Goal: Task Accomplishment & Management: Manage account settings

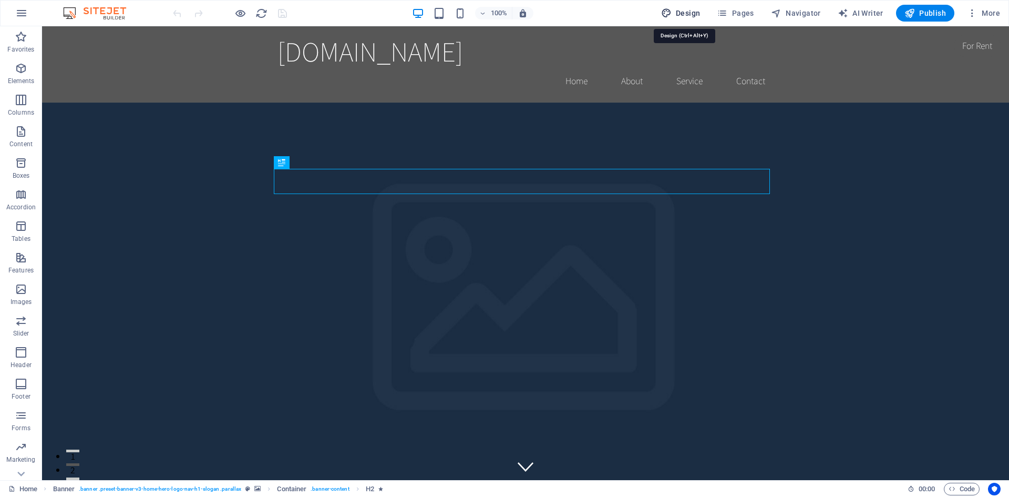
click at [688, 9] on span "Design" at bounding box center [680, 13] width 39 height 11
select select "rem"
select select "200"
select select "px"
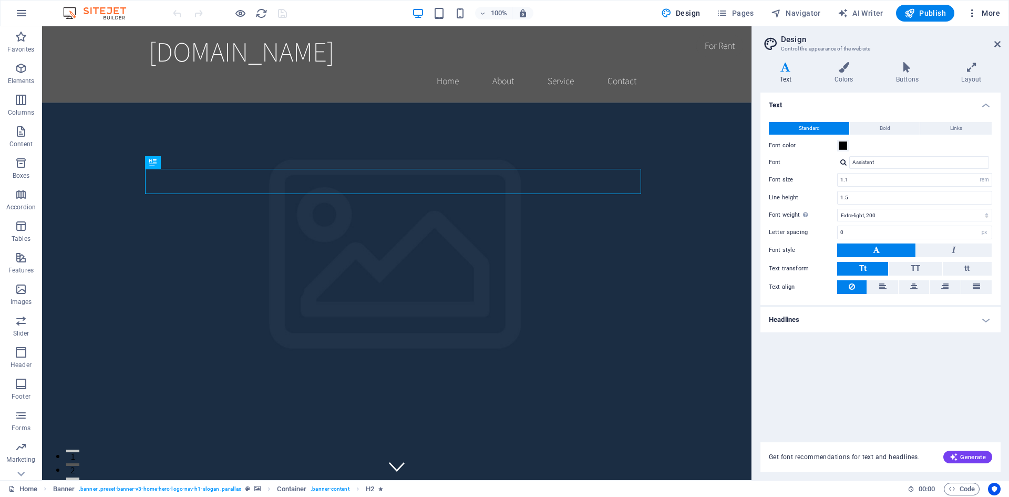
click at [986, 11] on span "More" at bounding box center [983, 13] width 33 height 11
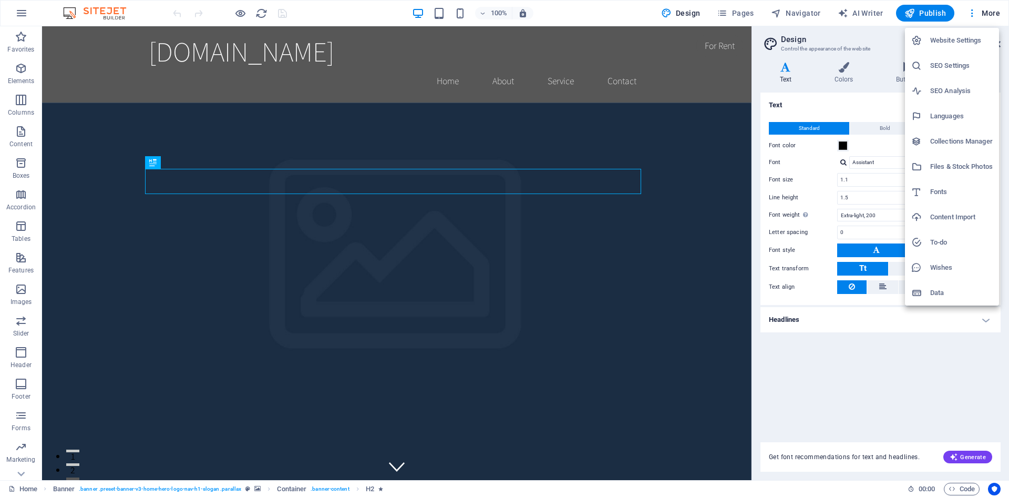
click at [99, 13] on div at bounding box center [504, 248] width 1009 height 497
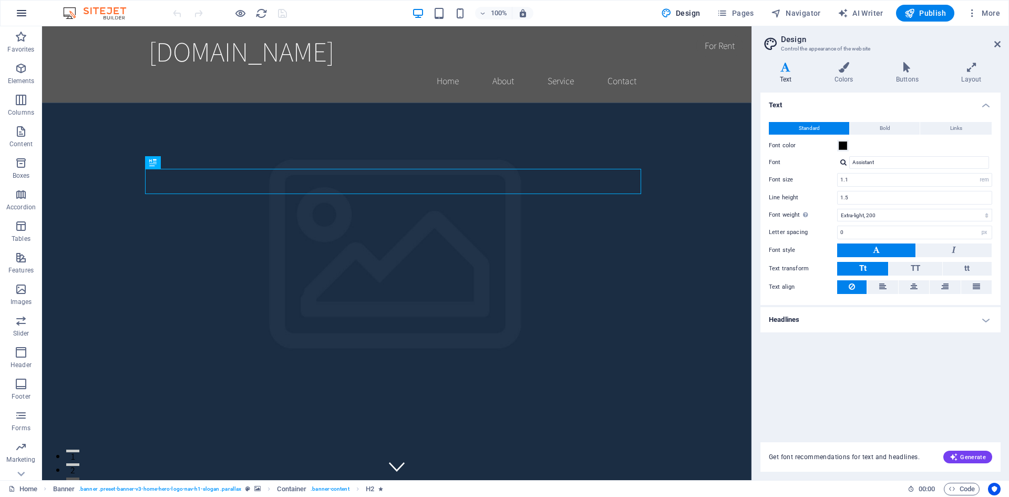
click at [19, 15] on icon "button" at bounding box center [21, 13] width 13 height 13
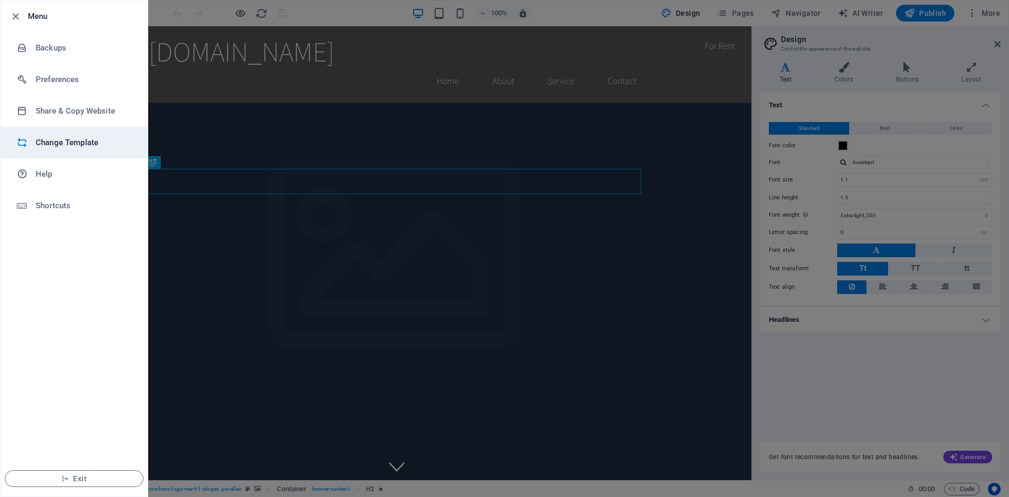
click at [59, 136] on h6 "Change Template" at bounding box center [84, 142] width 97 height 13
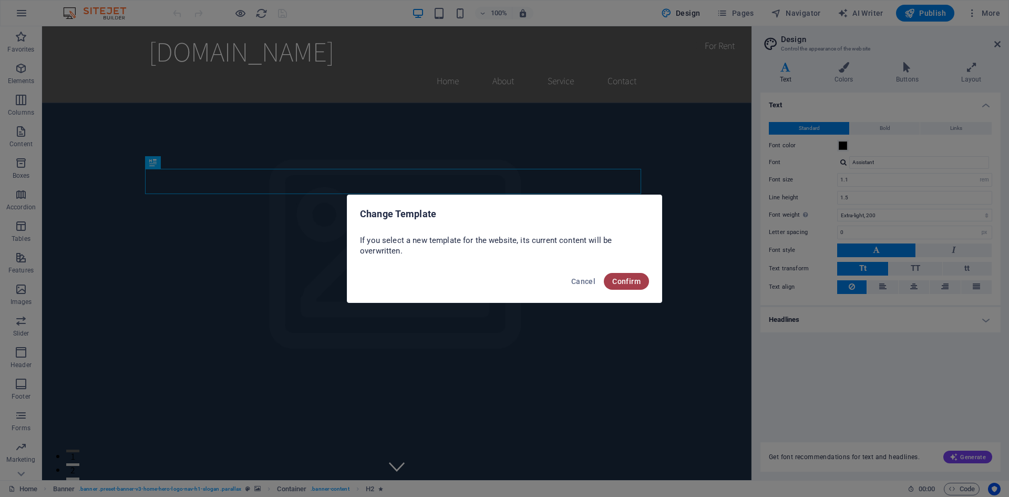
click at [630, 280] on span "Confirm" at bounding box center [626, 281] width 28 height 8
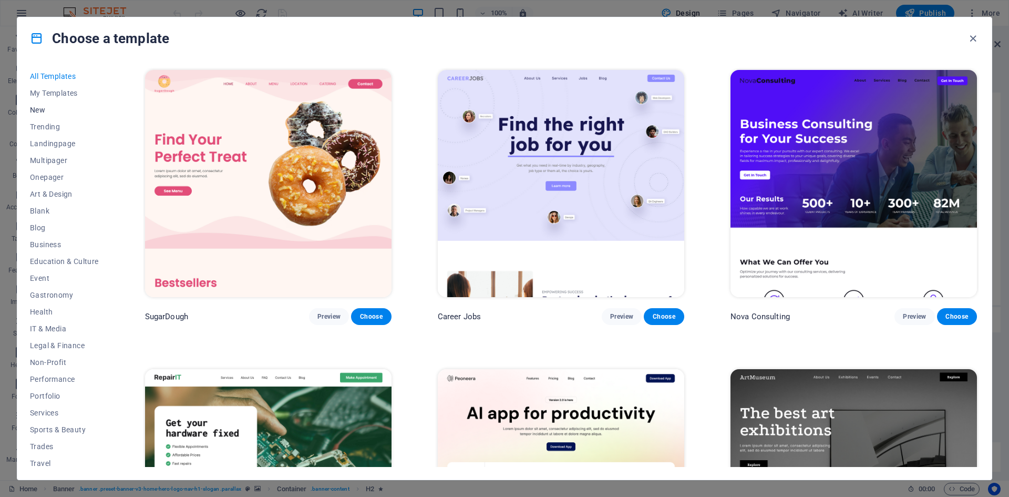
click at [37, 106] on span "New" at bounding box center [64, 110] width 69 height 8
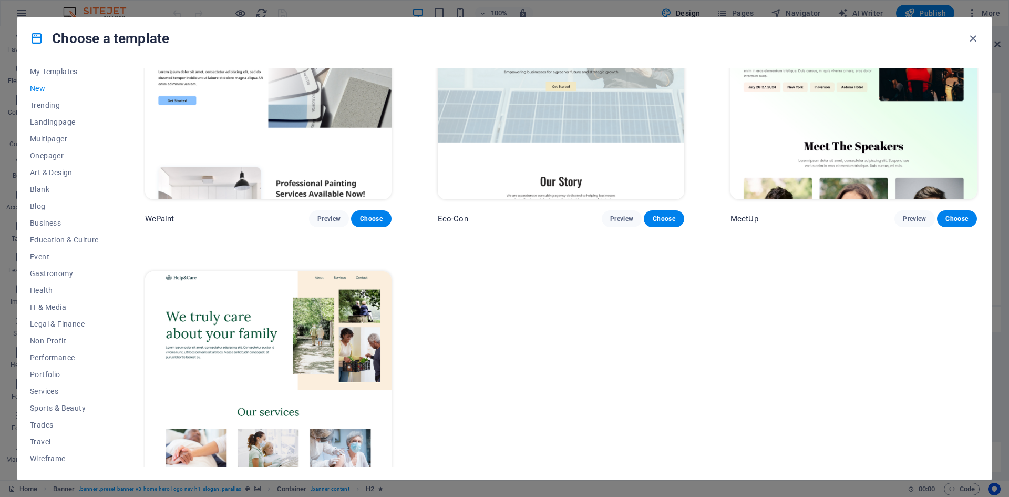
scroll to position [1049, 0]
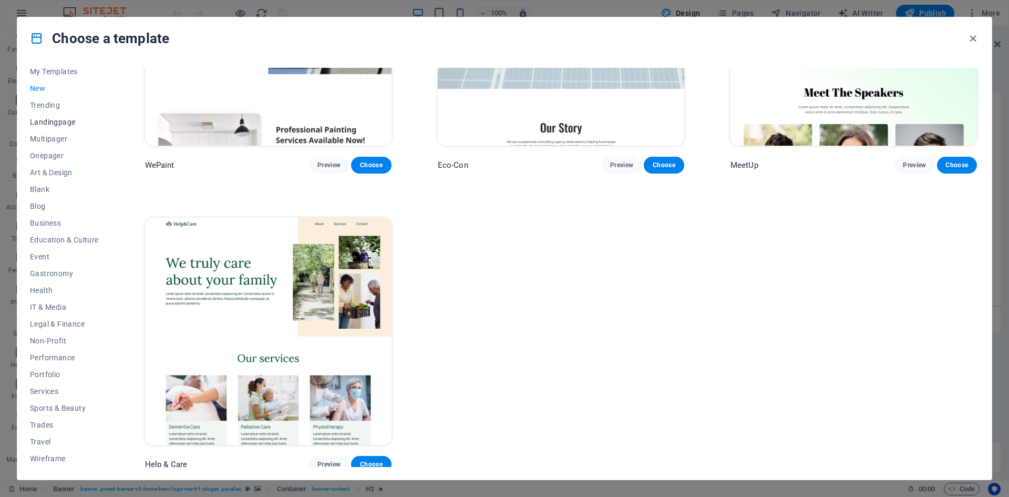
click at [48, 121] on span "Landingpage" at bounding box center [64, 122] width 69 height 8
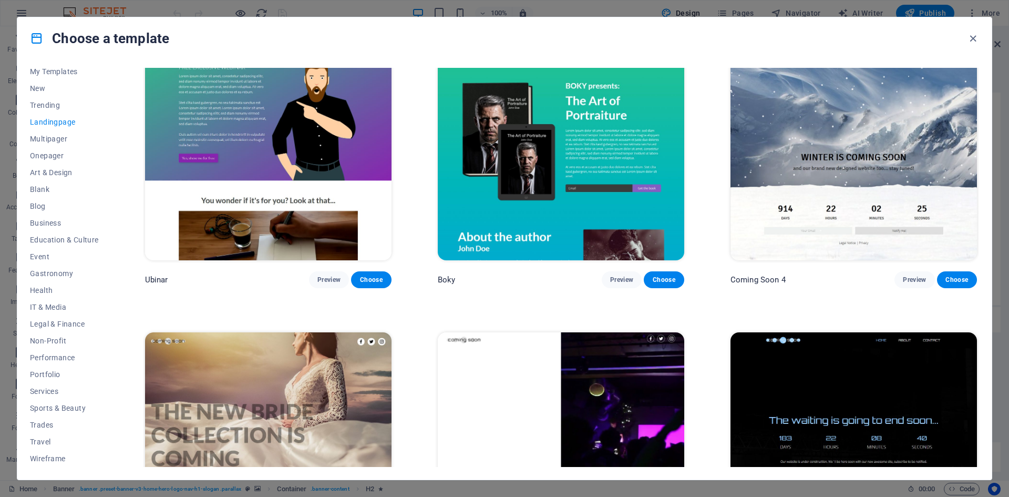
scroll to position [2031, 0]
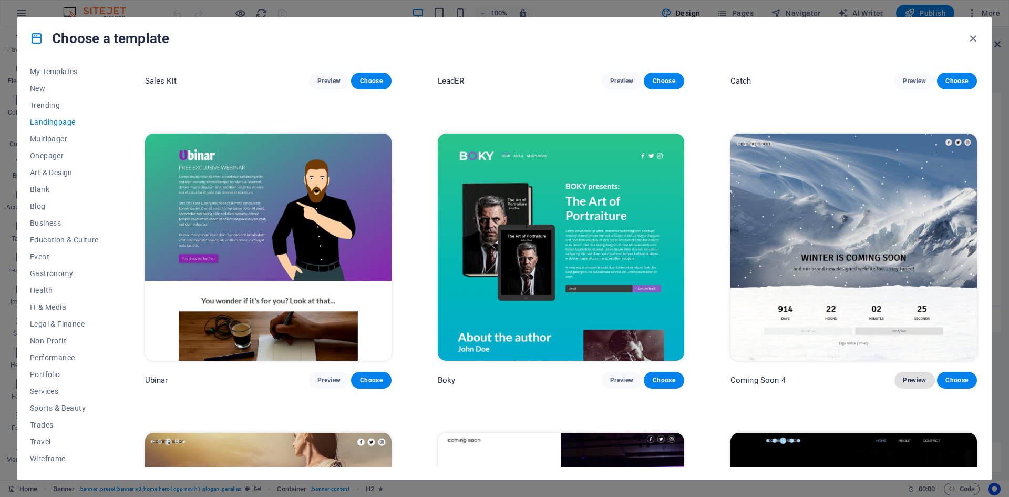
click at [914, 376] on button "Preview" at bounding box center [914, 380] width 40 height 17
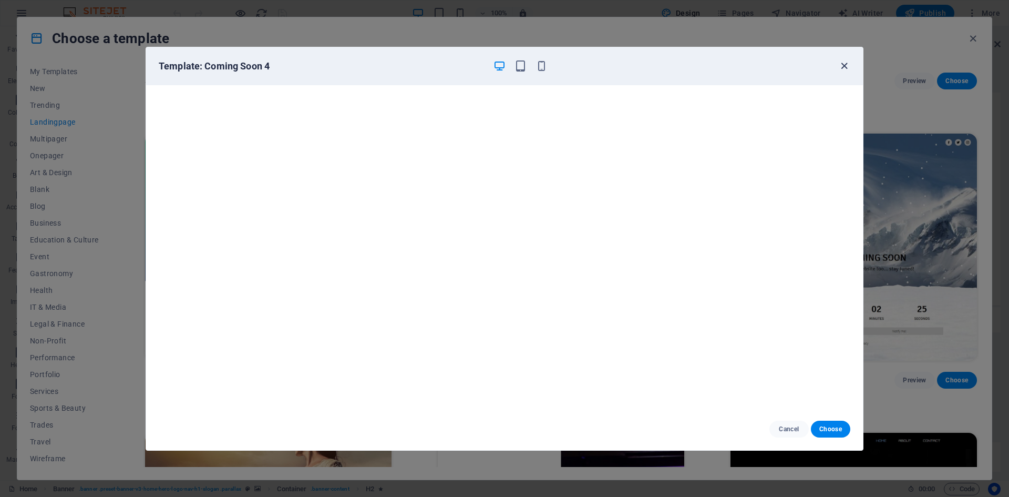
click at [839, 64] on icon "button" at bounding box center [844, 66] width 12 height 12
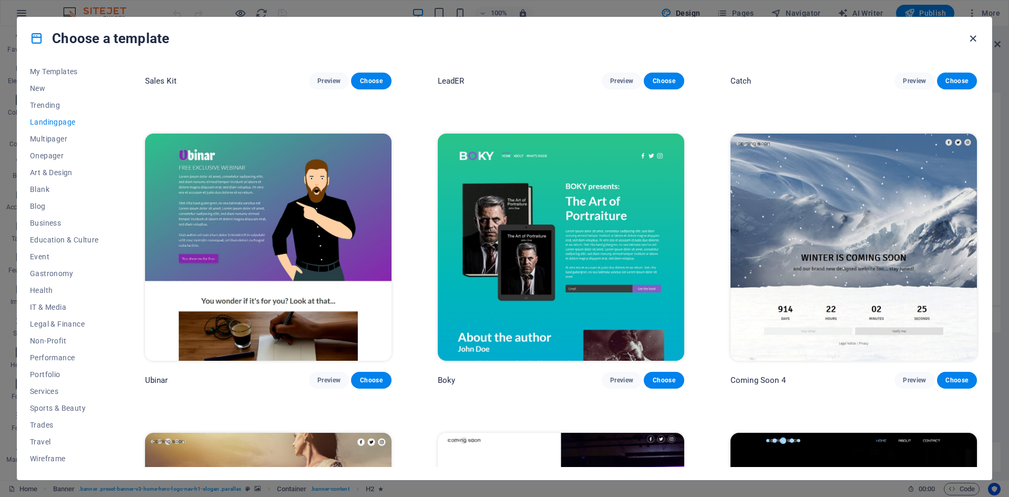
click at [972, 36] on icon "button" at bounding box center [973, 39] width 12 height 12
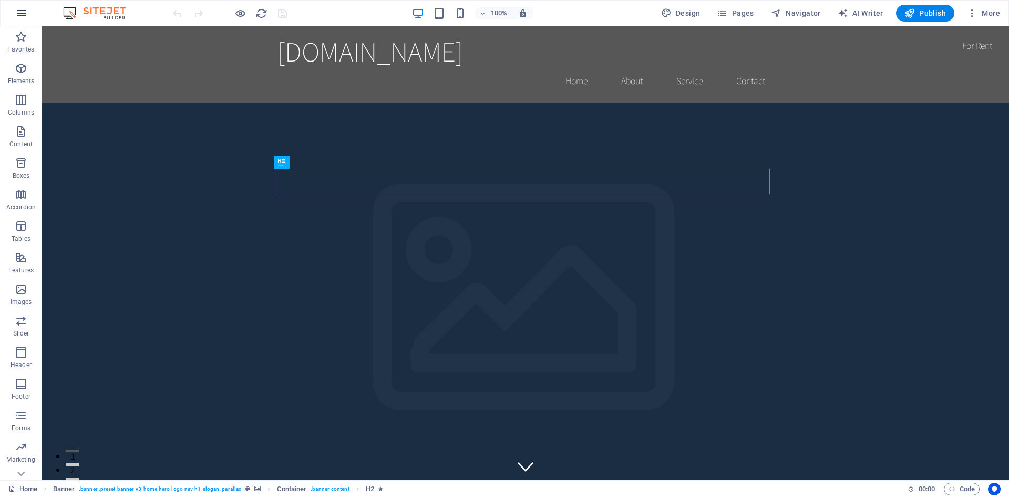
click at [27, 13] on icon "button" at bounding box center [21, 13] width 13 height 13
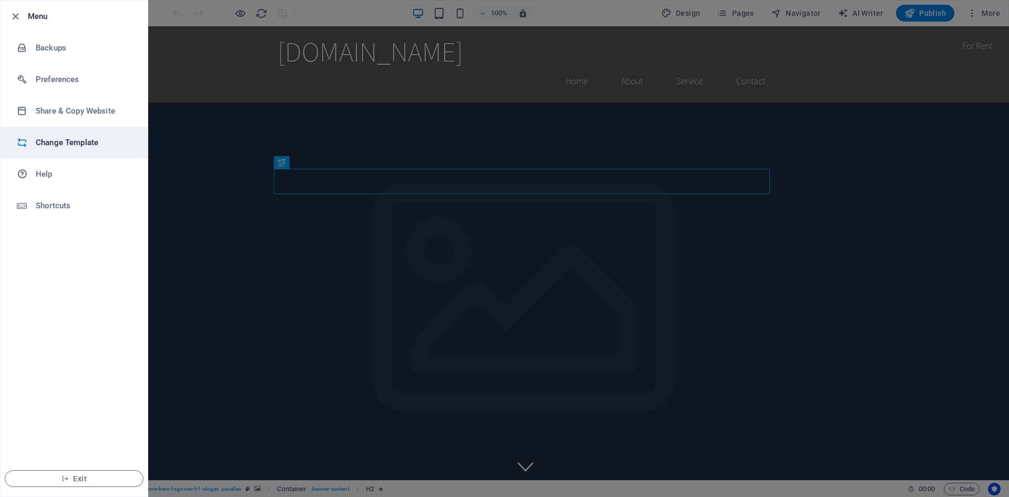
click at [78, 142] on h6 "Change Template" at bounding box center [84, 142] width 97 height 13
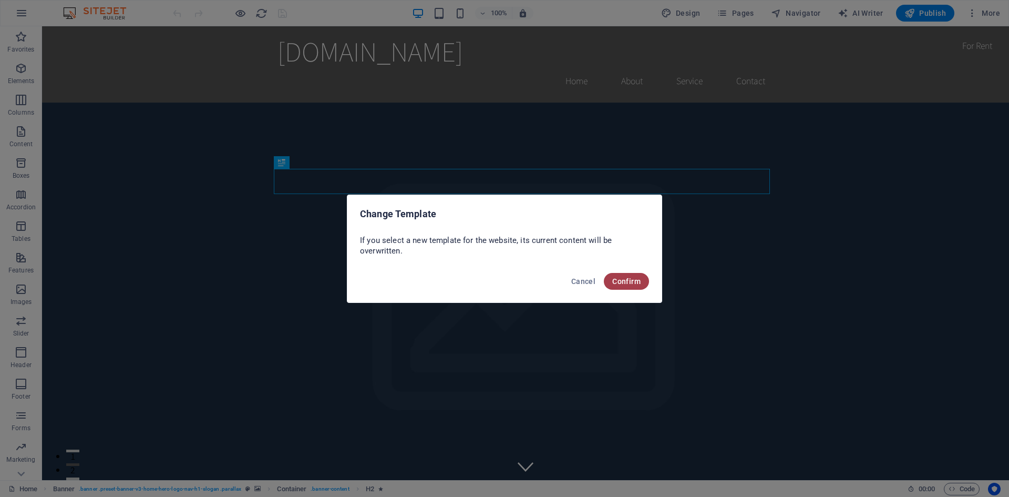
click at [606, 281] on div "Cancel Confirm" at bounding box center [504, 284] width 314 height 36
click at [630, 280] on span "Confirm" at bounding box center [626, 281] width 28 height 8
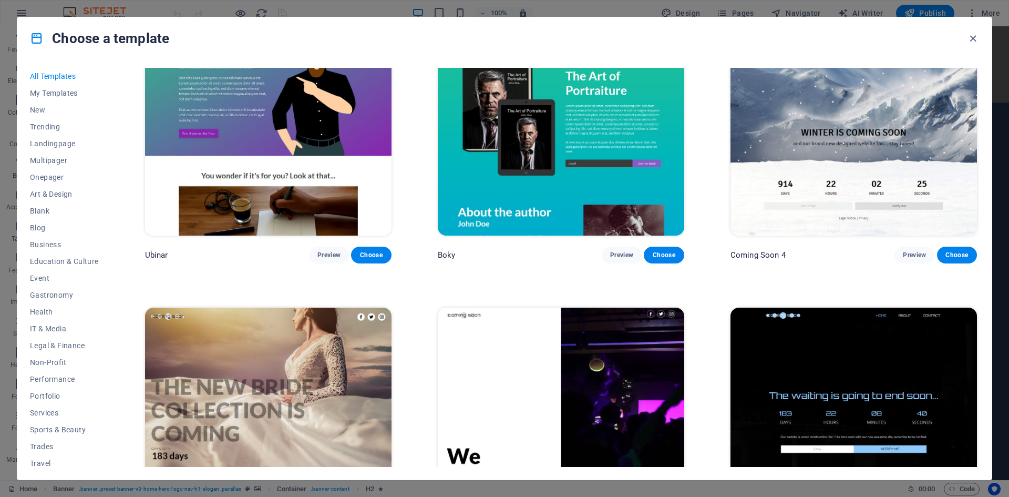
scroll to position [16048, 0]
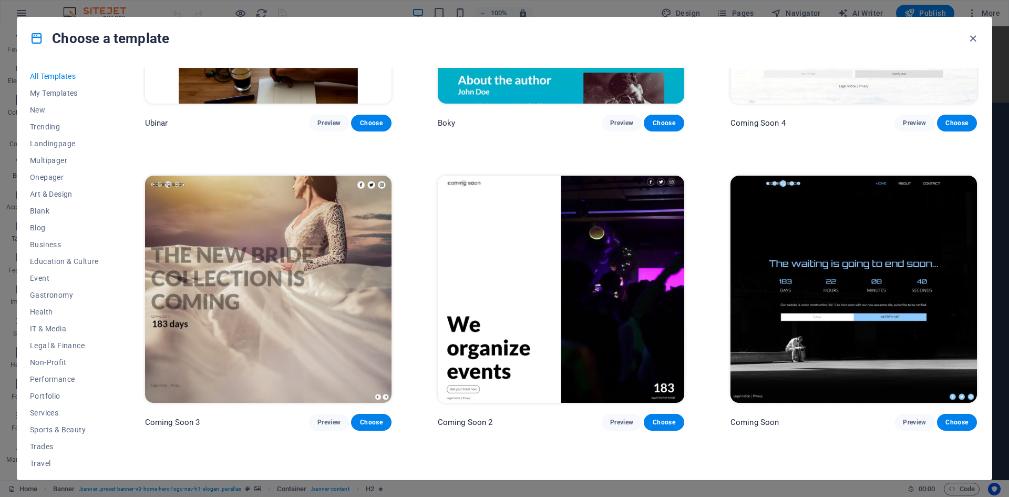
click at [850, 176] on img at bounding box center [853, 289] width 246 height 227
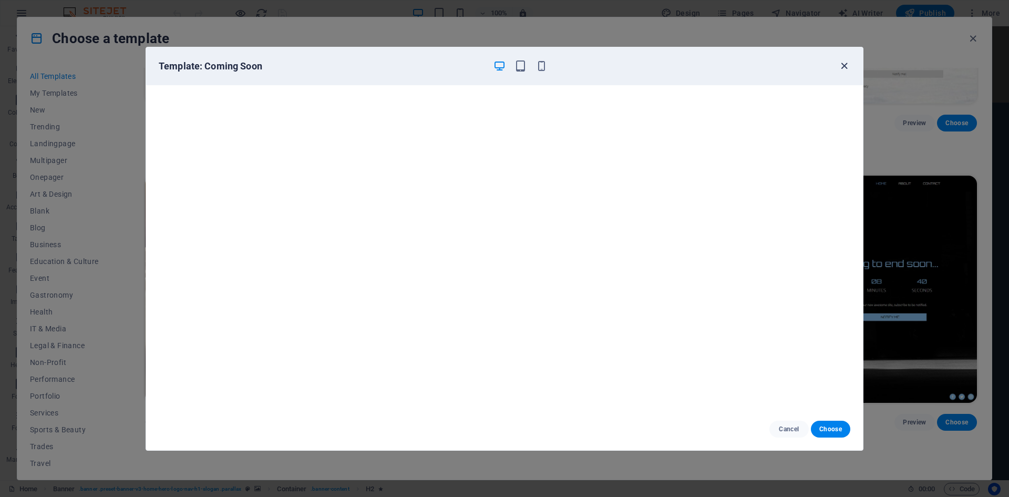
click at [848, 65] on icon "button" at bounding box center [844, 66] width 12 height 12
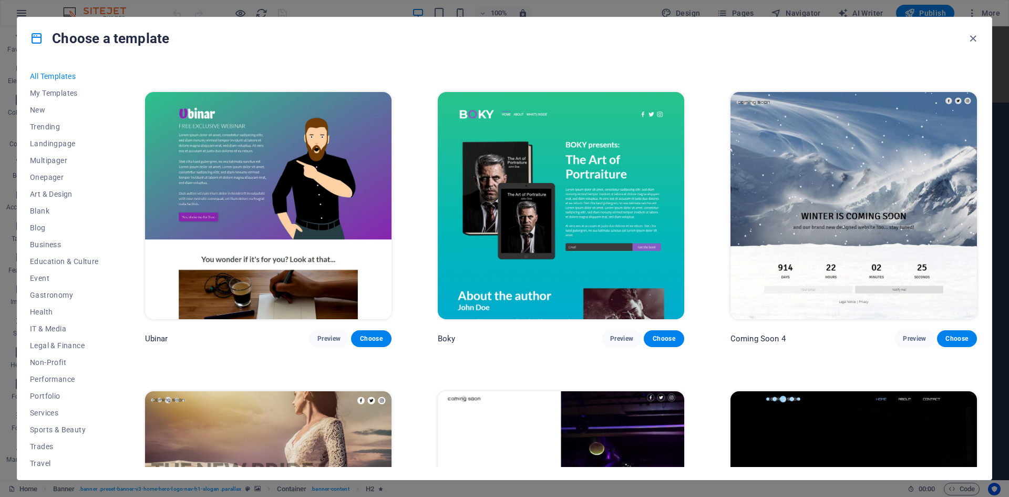
scroll to position [15772, 0]
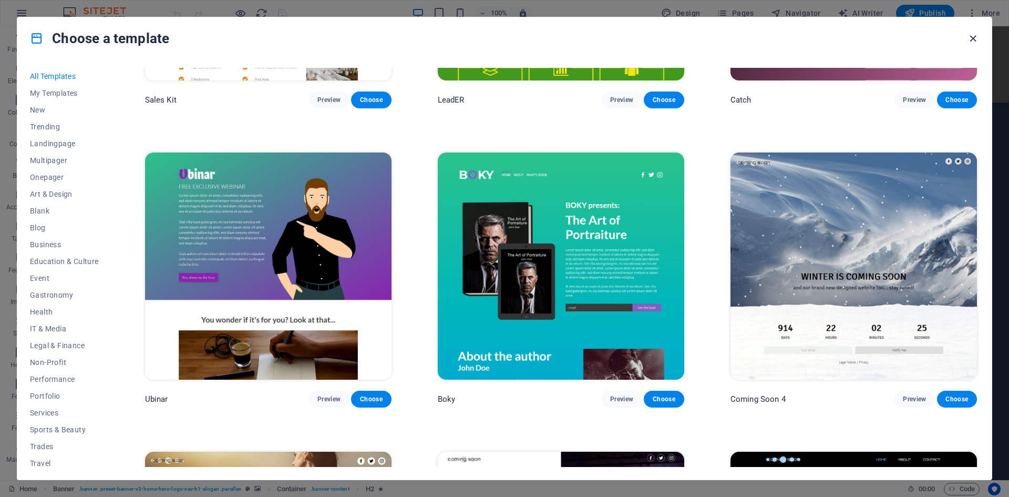
click at [972, 36] on icon "button" at bounding box center [973, 39] width 12 height 12
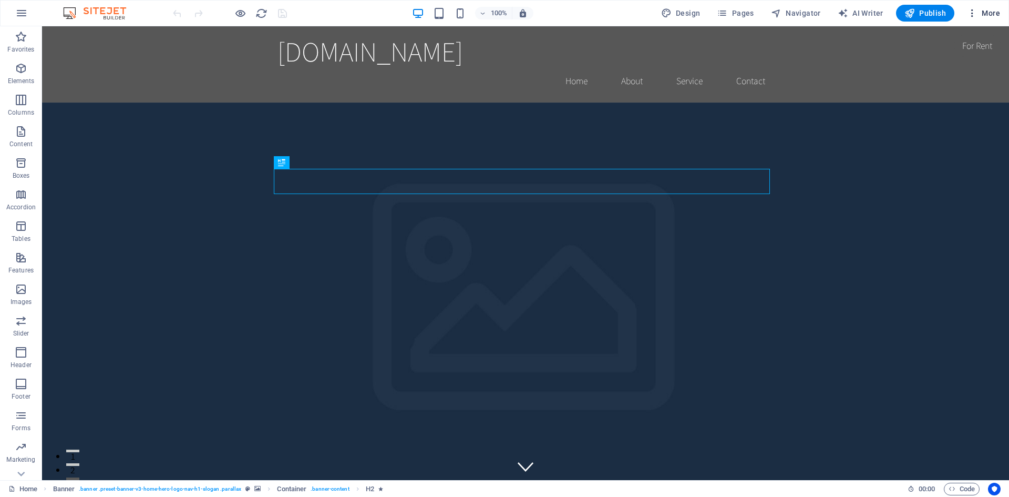
click at [979, 12] on span "More" at bounding box center [983, 13] width 33 height 11
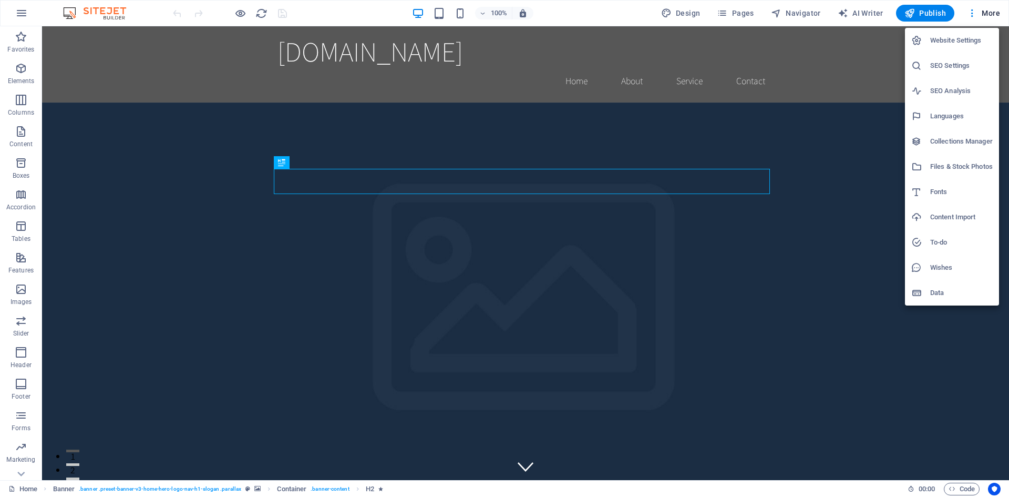
click at [102, 12] on div at bounding box center [504, 248] width 1009 height 497
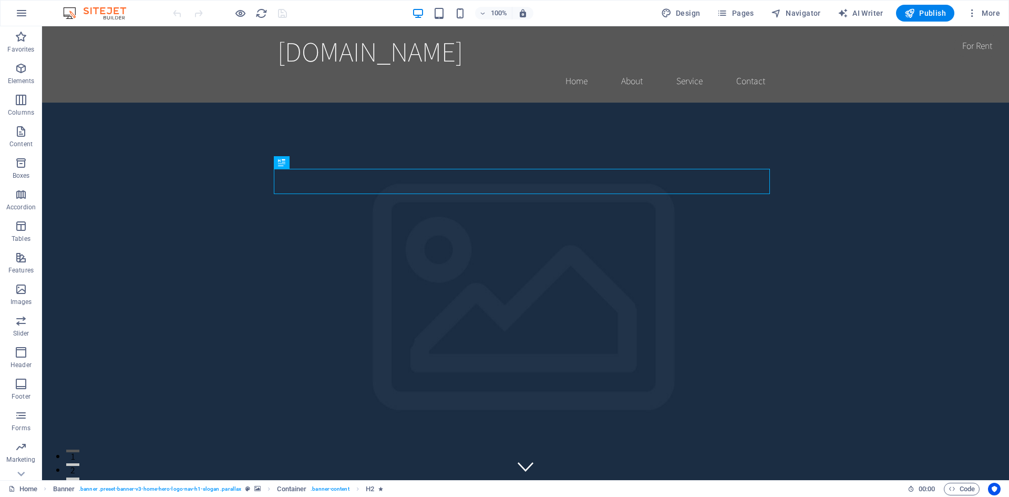
click at [27, 15] on icon "button" at bounding box center [21, 13] width 13 height 13
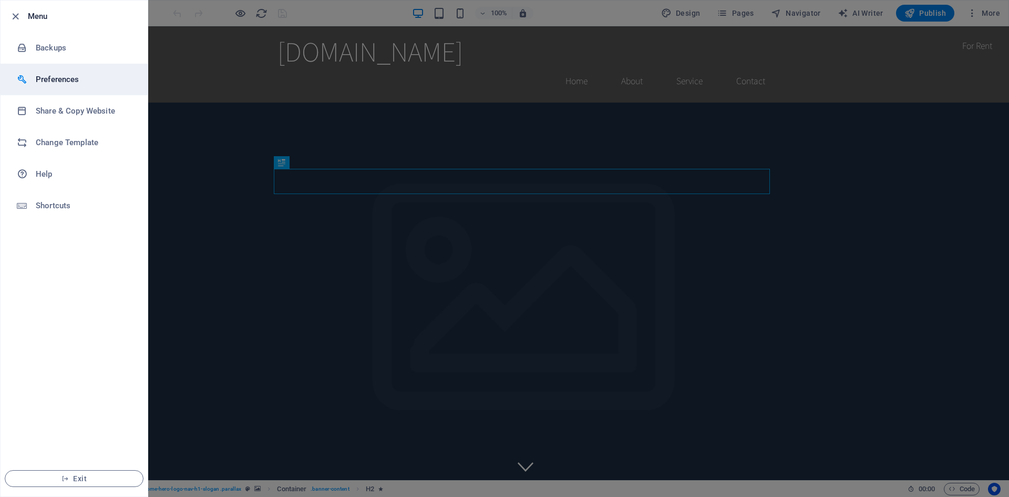
click at [60, 81] on h6 "Preferences" at bounding box center [84, 79] width 97 height 13
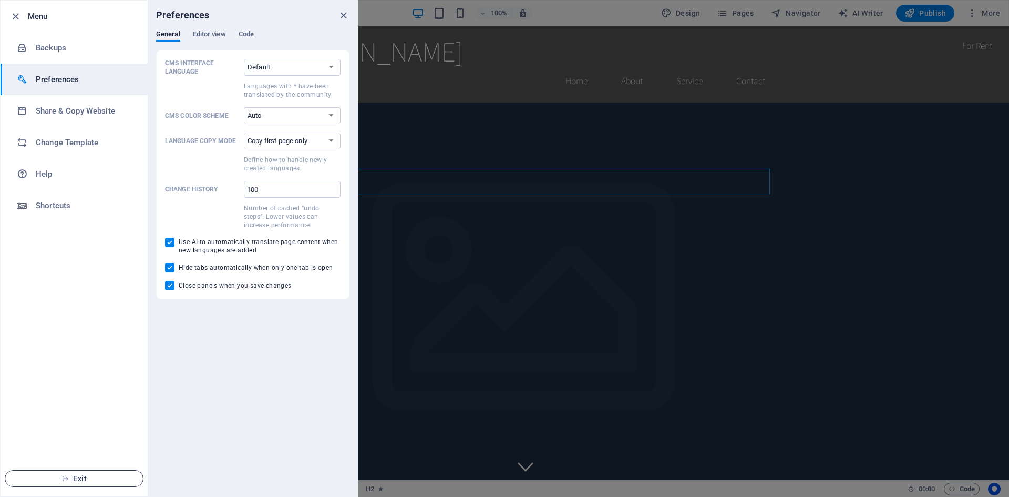
click at [75, 475] on span "Exit" at bounding box center [74, 478] width 121 height 8
